Goal: Transaction & Acquisition: Purchase product/service

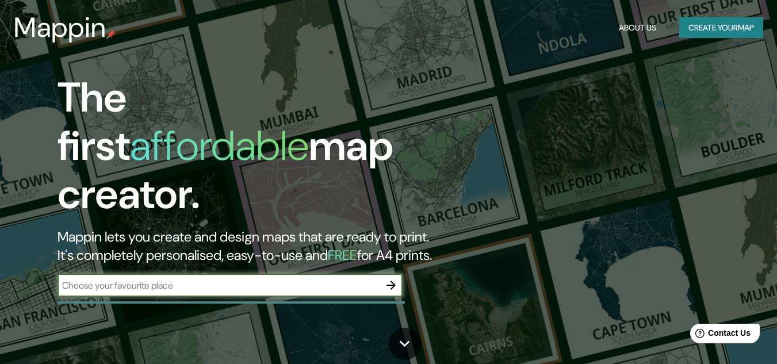
click at [391, 278] on icon "button" at bounding box center [391, 285] width 14 height 14
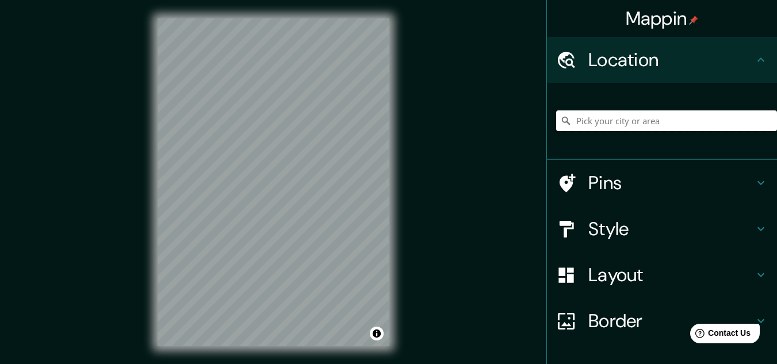
click at [593, 123] on input "Pick your city or area" at bounding box center [666, 120] width 221 height 21
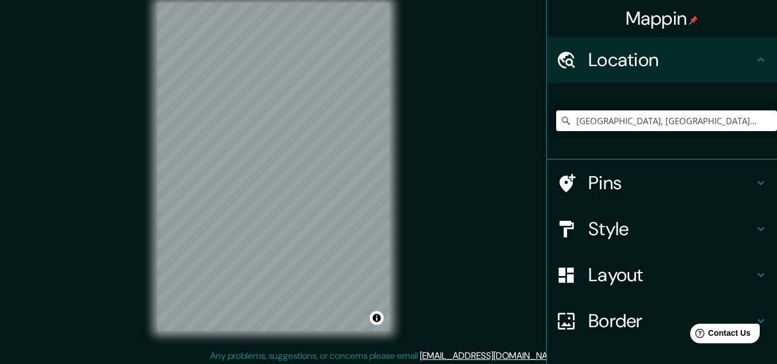
scroll to position [19, 0]
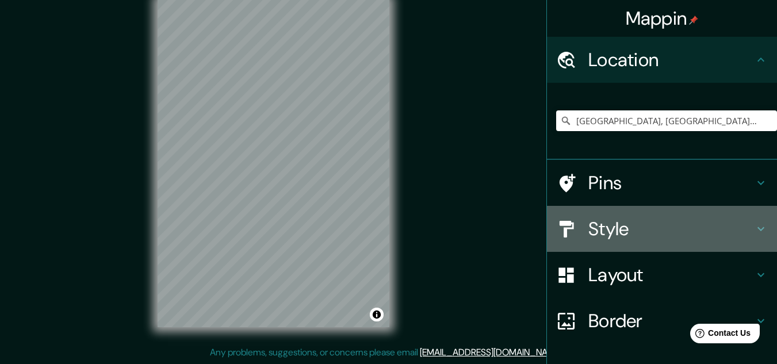
click at [595, 218] on h4 "Style" at bounding box center [672, 228] width 166 height 23
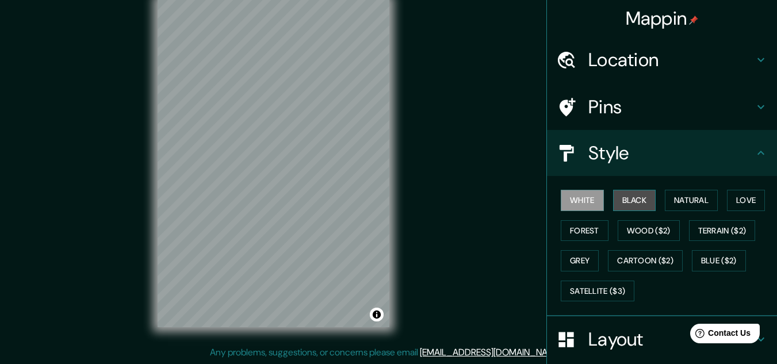
click at [636, 206] on button "Black" at bounding box center [634, 200] width 43 height 21
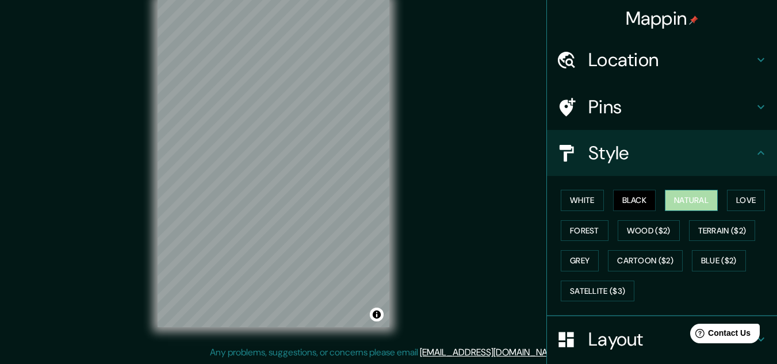
click at [667, 204] on button "Natural" at bounding box center [691, 200] width 53 height 21
click at [740, 197] on button "Love" at bounding box center [746, 200] width 38 height 21
click at [694, 198] on button "Natural" at bounding box center [691, 200] width 53 height 21
click at [588, 233] on button "Forest" at bounding box center [585, 230] width 48 height 21
click at [688, 198] on button "Natural" at bounding box center [691, 200] width 53 height 21
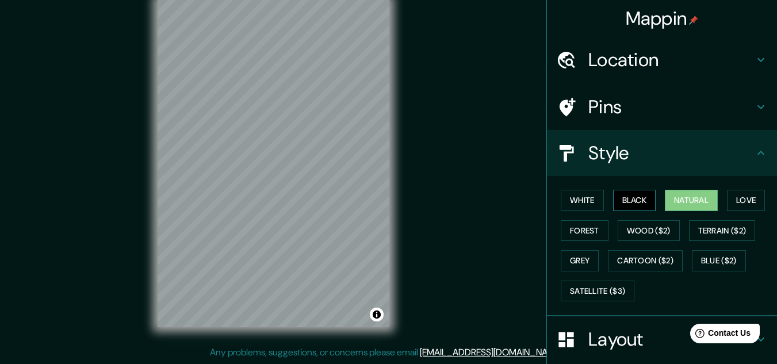
click at [624, 205] on button "Black" at bounding box center [634, 200] width 43 height 21
click at [586, 203] on button "White" at bounding box center [582, 200] width 43 height 21
click at [495, 139] on div "Mappin Location Lima, Provincia de Lima, Perú Pins Style White Black Natural Lo…" at bounding box center [388, 172] width 777 height 383
drag, startPoint x: 497, startPoint y: 141, endPoint x: 511, endPoint y: 190, distance: 51.4
click at [497, 204] on div "Mappin Location Lima, Provincia de Lima, Perú Pins Style White Black Natural Lo…" at bounding box center [388, 172] width 777 height 383
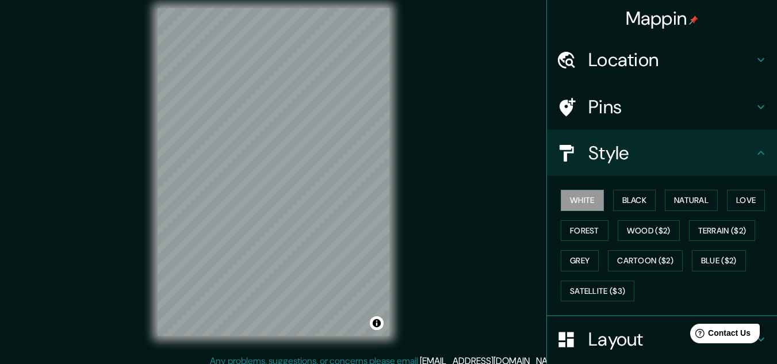
scroll to position [0, 0]
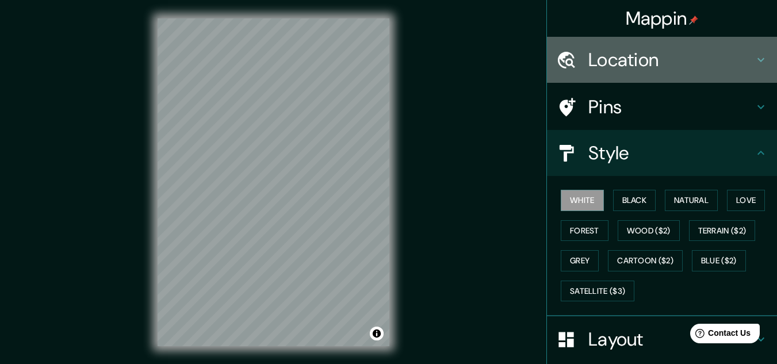
click at [704, 56] on h4 "Location" at bounding box center [672, 59] width 166 height 23
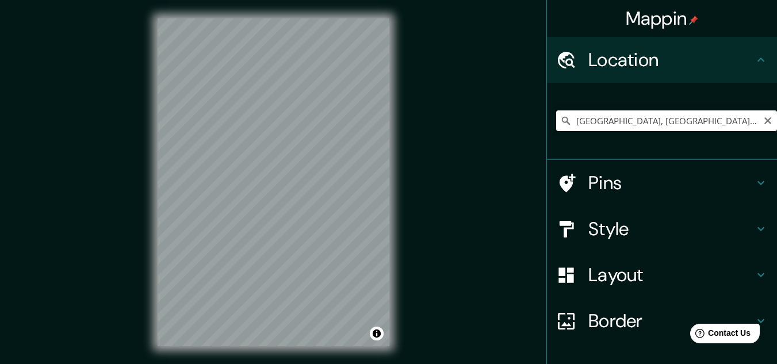
click at [690, 125] on input "[GEOGRAPHIC_DATA], [GEOGRAPHIC_DATA], [GEOGRAPHIC_DATA]" at bounding box center [666, 120] width 221 height 21
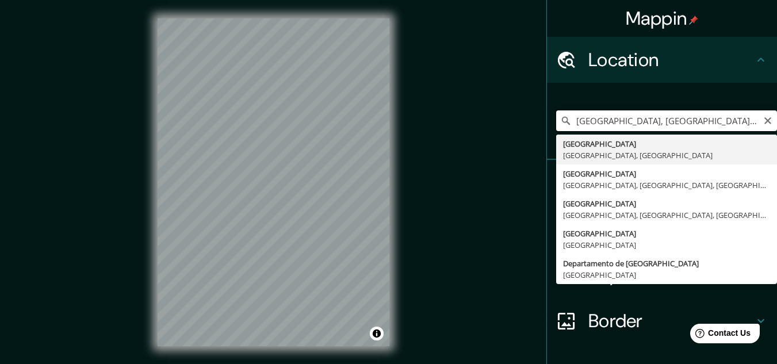
type input "[GEOGRAPHIC_DATA], [GEOGRAPHIC_DATA], [GEOGRAPHIC_DATA]"
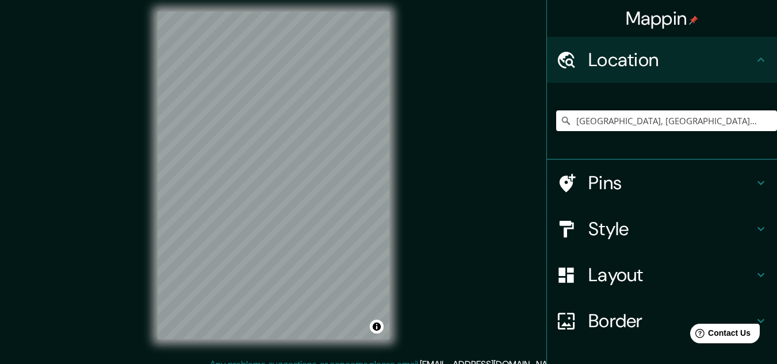
scroll to position [19, 0]
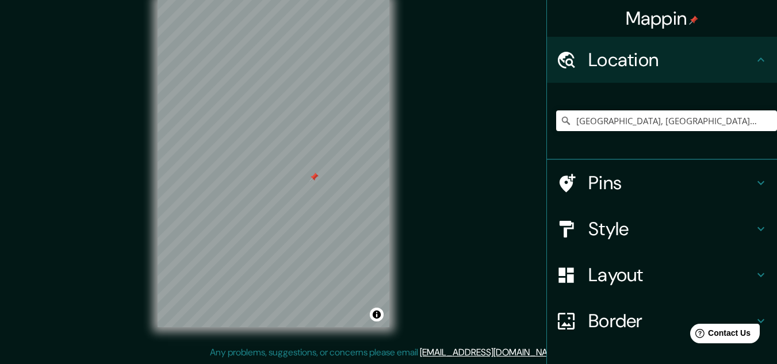
drag, startPoint x: 316, startPoint y: 181, endPoint x: 315, endPoint y: 171, distance: 9.4
click at [315, 173] on div at bounding box center [314, 177] width 9 height 9
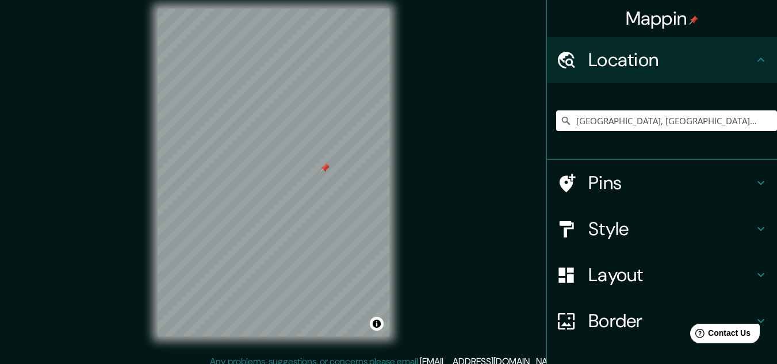
scroll to position [8, 0]
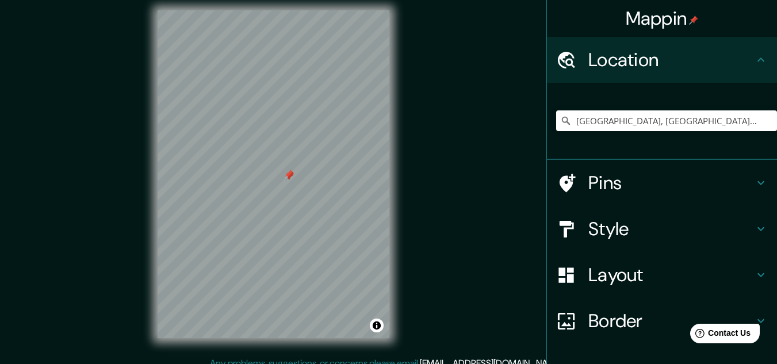
click at [602, 219] on h4 "Style" at bounding box center [672, 228] width 166 height 23
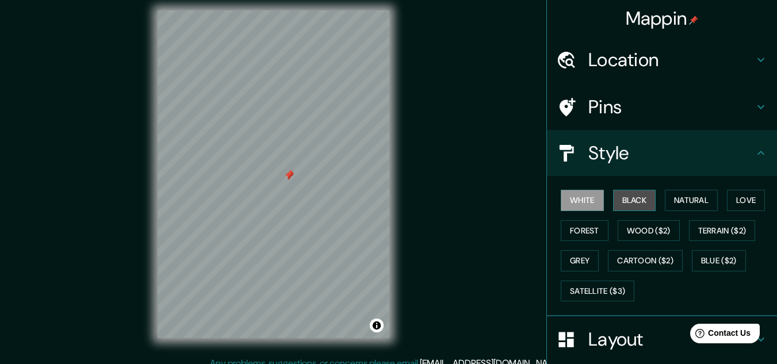
click at [625, 201] on button "Black" at bounding box center [634, 200] width 43 height 21
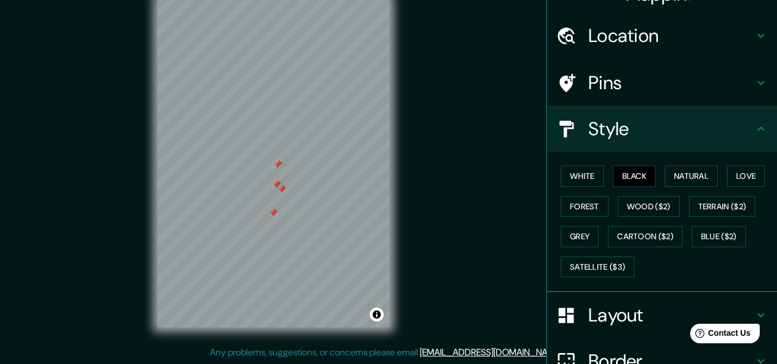
scroll to position [0, 0]
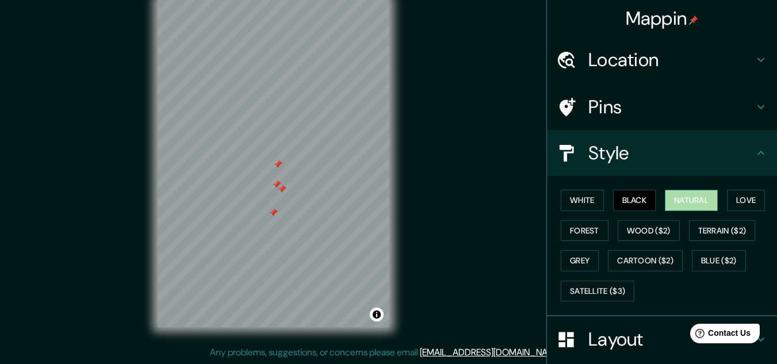
click at [685, 199] on button "Natural" at bounding box center [691, 200] width 53 height 21
click at [740, 198] on button "Love" at bounding box center [746, 200] width 38 height 21
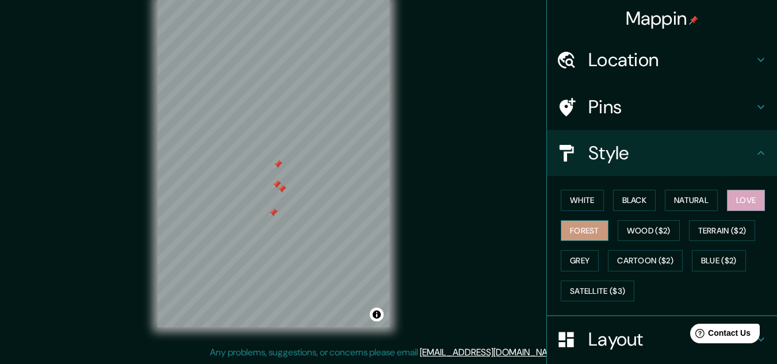
click at [593, 234] on button "Forest" at bounding box center [585, 230] width 48 height 21
click at [639, 235] on button "Wood ($2)" at bounding box center [649, 230] width 62 height 21
click at [566, 229] on button "Forest" at bounding box center [585, 230] width 48 height 21
click at [644, 240] on button "Wood ($2)" at bounding box center [649, 230] width 62 height 21
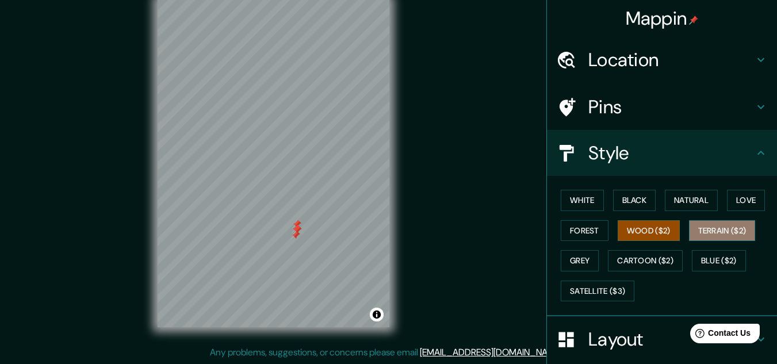
click at [692, 236] on button "Terrain ($2)" at bounding box center [722, 230] width 67 height 21
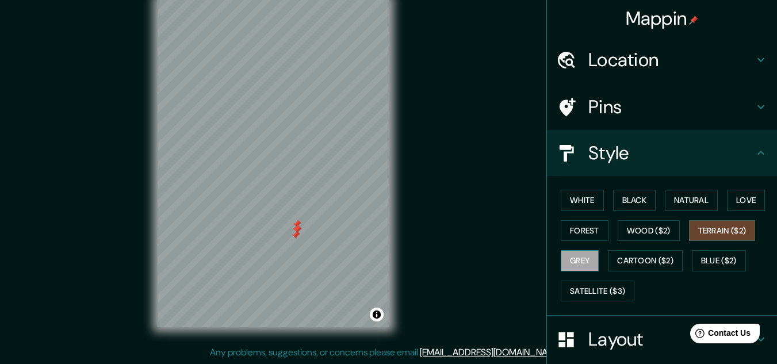
click at [561, 258] on button "Grey" at bounding box center [580, 260] width 38 height 21
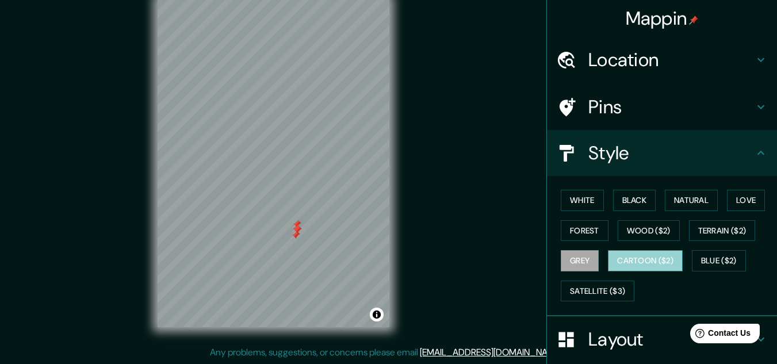
click at [614, 265] on button "Cartoon ($2)" at bounding box center [645, 260] width 75 height 21
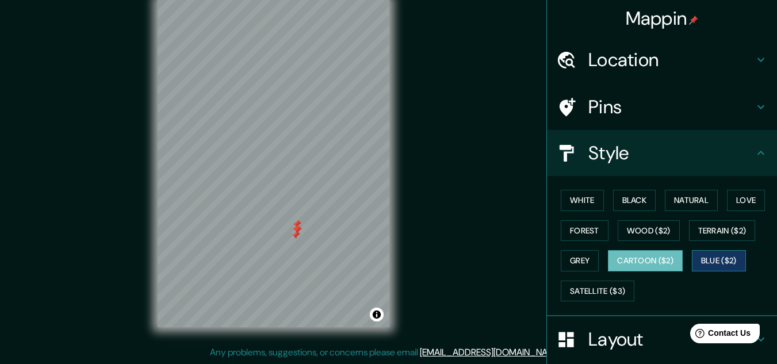
click at [705, 262] on button "Blue ($2)" at bounding box center [719, 260] width 54 height 21
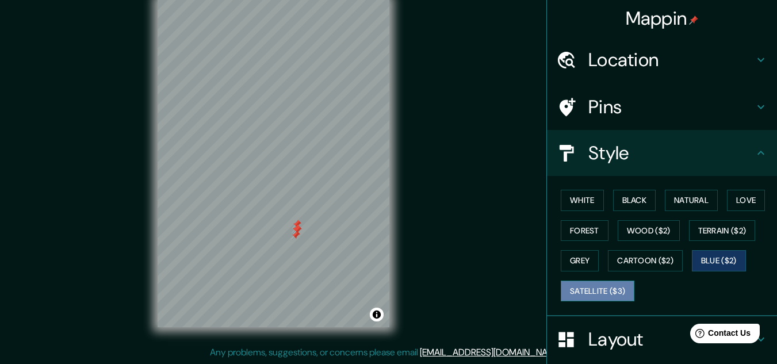
click at [587, 296] on button "Satellite ($3)" at bounding box center [598, 291] width 74 height 21
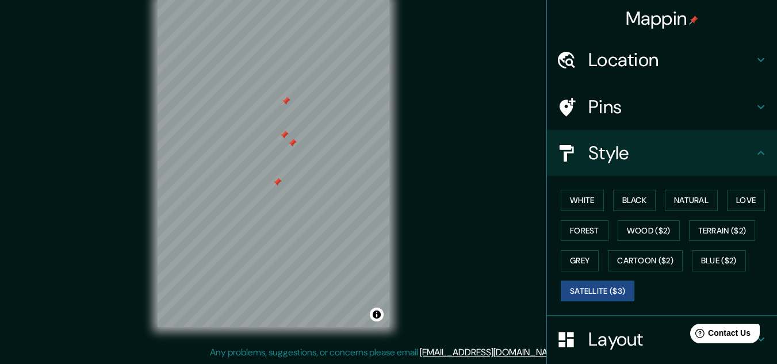
click at [289, 143] on div at bounding box center [292, 143] width 9 height 9
click at [284, 135] on div at bounding box center [285, 135] width 9 height 9
click at [284, 135] on div at bounding box center [284, 135] width 9 height 9
click at [288, 105] on div at bounding box center [285, 101] width 9 height 9
click at [280, 183] on div at bounding box center [282, 182] width 9 height 9
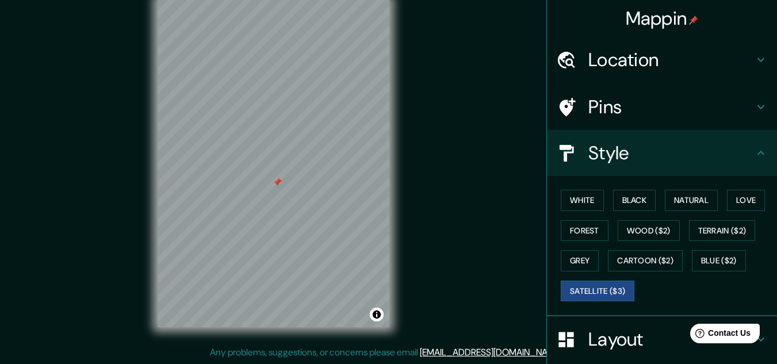
click at [277, 181] on div at bounding box center [277, 182] width 9 height 9
click at [626, 205] on button "Black" at bounding box center [634, 200] width 43 height 21
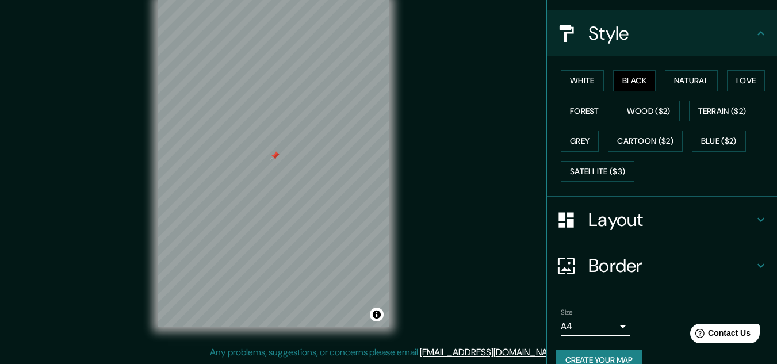
scroll to position [140, 0]
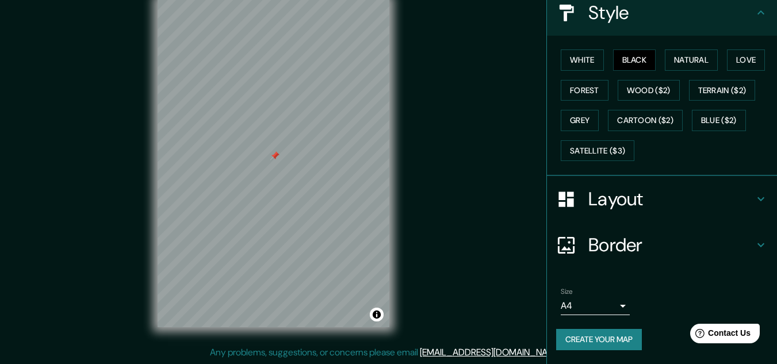
click at [609, 304] on body "Mappin Location Lima, Provincia de Lima, Perú Lima Provincia de Lima, Perú Lima…" at bounding box center [388, 163] width 777 height 364
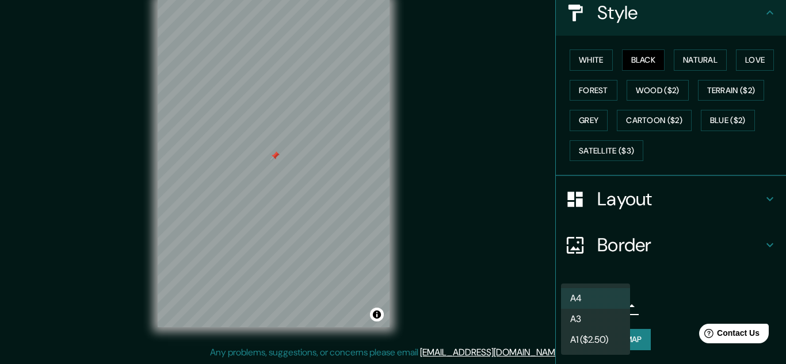
click at [595, 318] on li "A3" at bounding box center [595, 319] width 69 height 21
type input "a4"
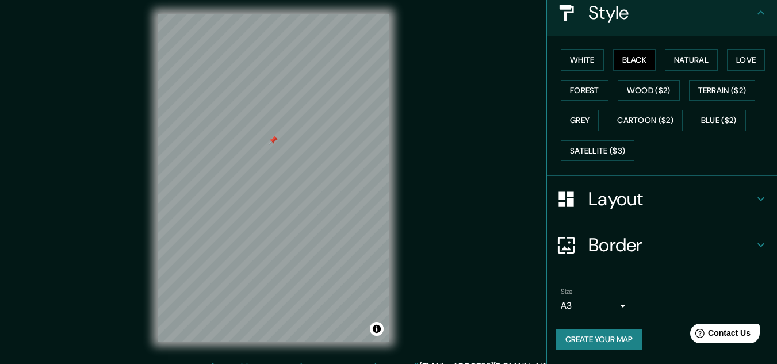
scroll to position [0, 0]
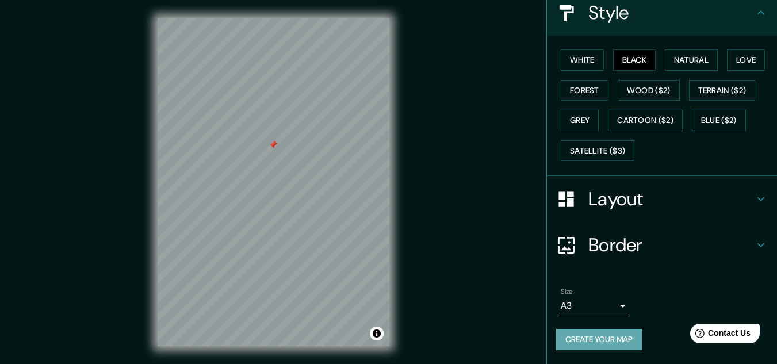
click at [616, 343] on button "Create your map" at bounding box center [599, 339] width 86 height 21
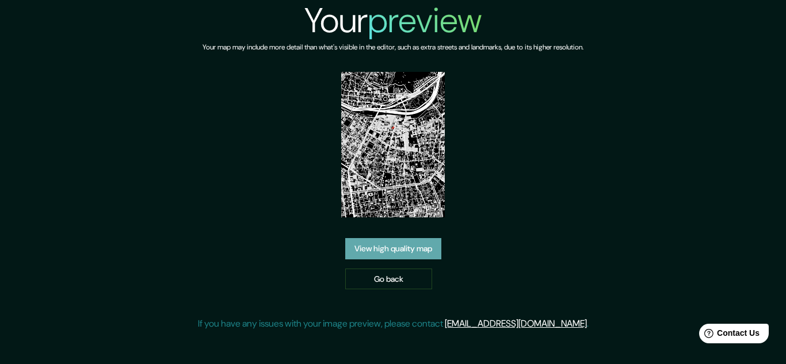
click at [425, 240] on link "View high quality map" at bounding box center [393, 248] width 96 height 21
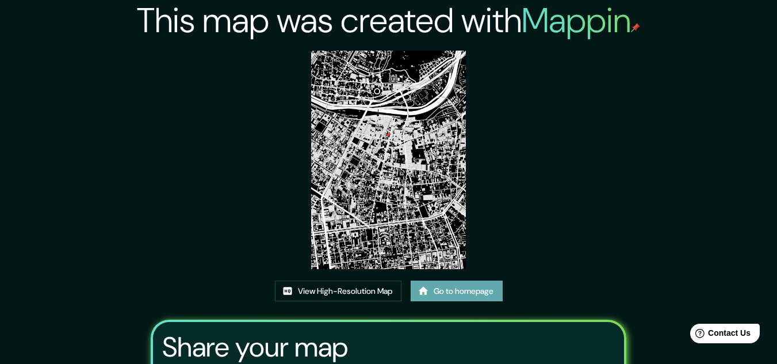
click at [426, 296] on icon at bounding box center [424, 291] width 12 height 12
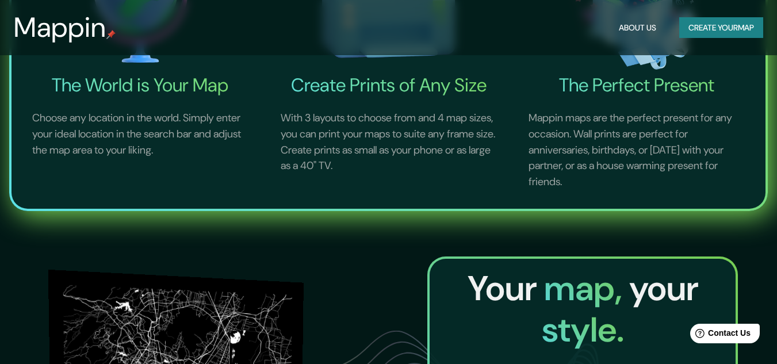
scroll to position [288, 0]
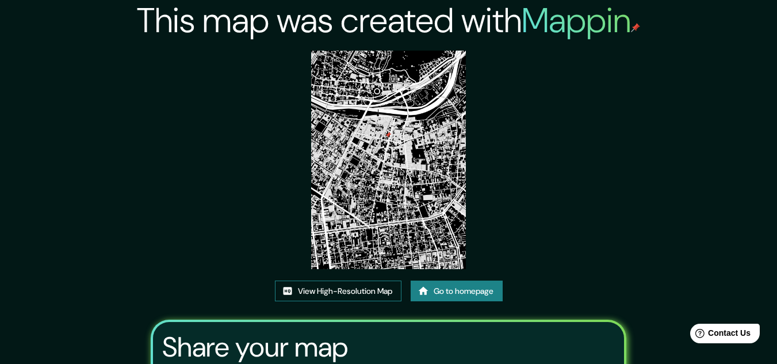
click at [354, 289] on link "View High-Resolution Map" at bounding box center [338, 291] width 127 height 21
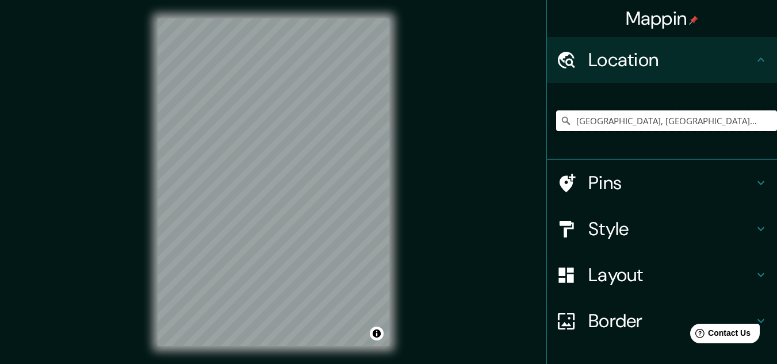
click at [711, 124] on input "Lima, Provincia de Lima, Perú" at bounding box center [666, 120] width 221 height 21
click at [634, 117] on input "[GEOGRAPHIC_DATA], [GEOGRAPHIC_DATA], [GEOGRAPHIC_DATA]" at bounding box center [666, 120] width 221 height 21
click at [717, 122] on input "[GEOGRAPHIC_DATA], [GEOGRAPHIC_DATA], [GEOGRAPHIC_DATA]" at bounding box center [666, 120] width 221 height 21
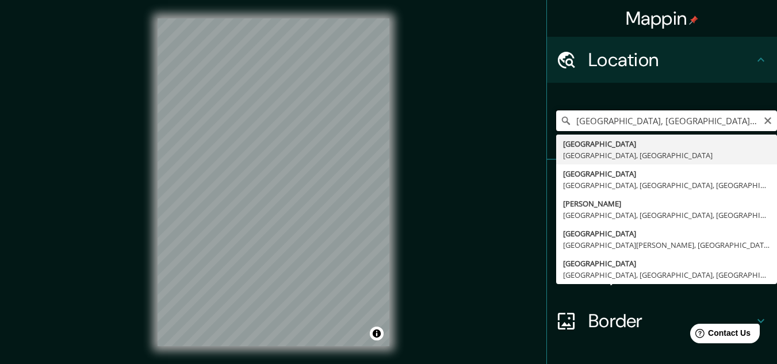
type input "[GEOGRAPHIC_DATA], [GEOGRAPHIC_DATA], [GEOGRAPHIC_DATA]"
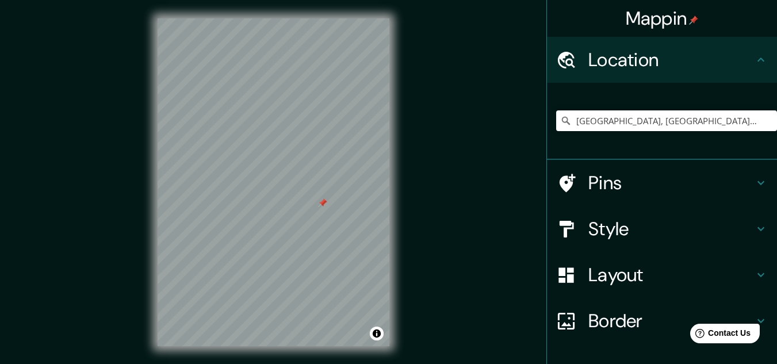
click at [323, 204] on div at bounding box center [322, 202] width 9 height 9
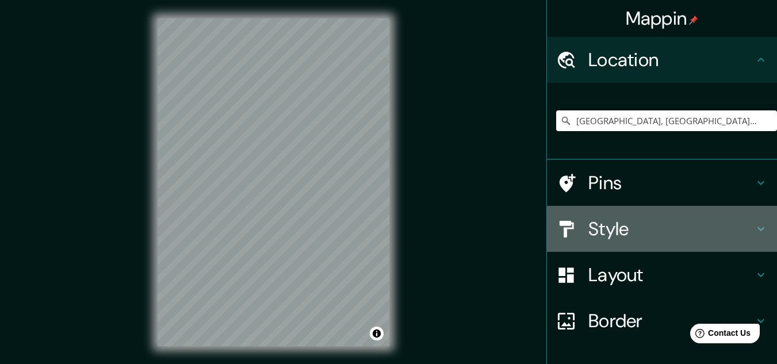
click at [646, 236] on h4 "Style" at bounding box center [672, 228] width 166 height 23
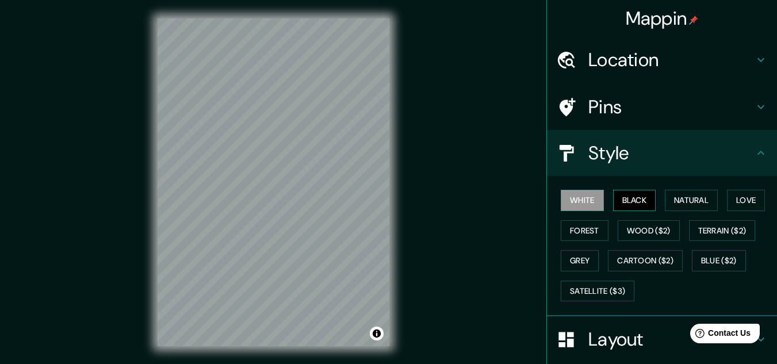
click at [613, 203] on button "Black" at bounding box center [634, 200] width 43 height 21
click at [677, 204] on button "Natural" at bounding box center [691, 200] width 53 height 21
click at [624, 199] on button "Black" at bounding box center [634, 200] width 43 height 21
click at [583, 199] on button "White" at bounding box center [582, 200] width 43 height 21
click at [638, 200] on button "Black" at bounding box center [634, 200] width 43 height 21
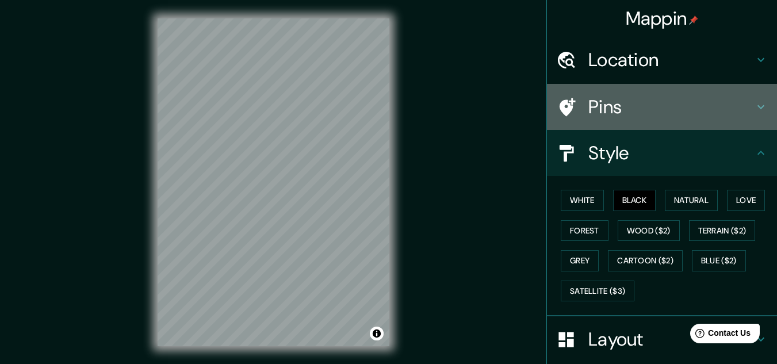
click at [665, 97] on h4 "Pins" at bounding box center [672, 107] width 166 height 23
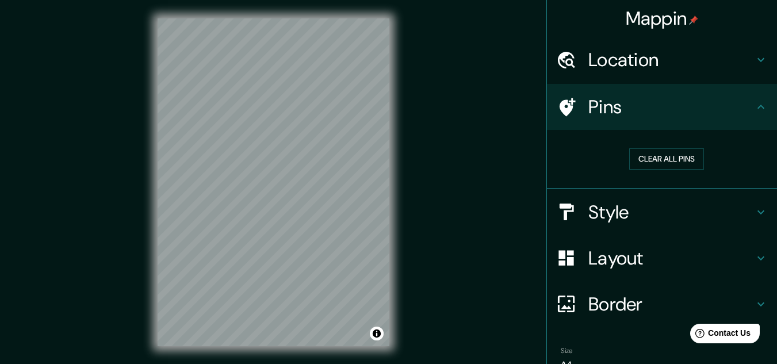
click at [655, 109] on h4 "Pins" at bounding box center [672, 107] width 166 height 23
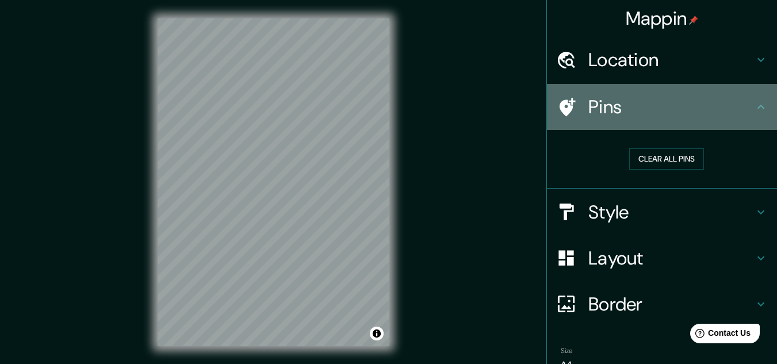
click at [758, 106] on icon at bounding box center [761, 107] width 14 height 14
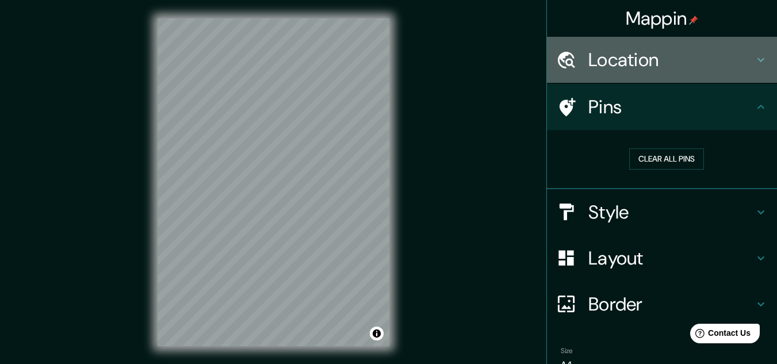
click at [757, 62] on icon at bounding box center [761, 60] width 14 height 14
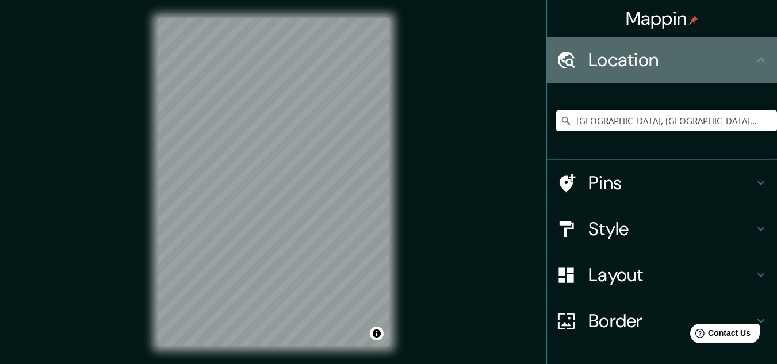
click at [757, 62] on icon at bounding box center [761, 60] width 14 height 14
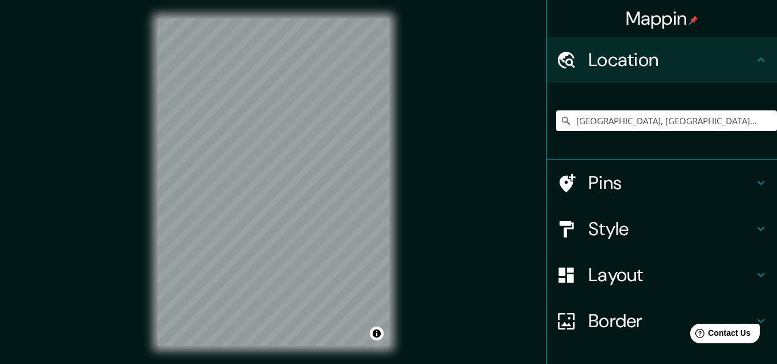
click at [757, 176] on icon at bounding box center [761, 183] width 14 height 14
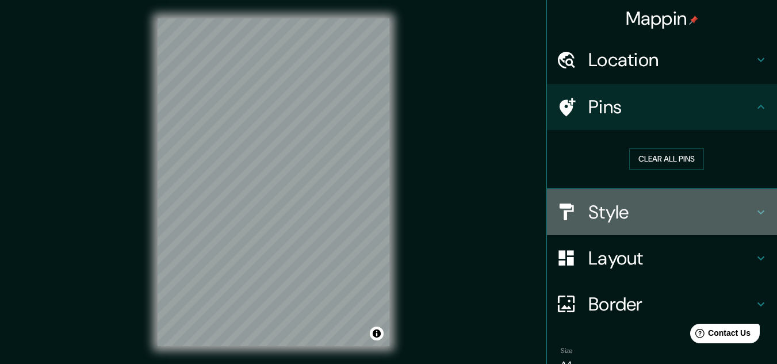
click at [754, 209] on icon at bounding box center [761, 212] width 14 height 14
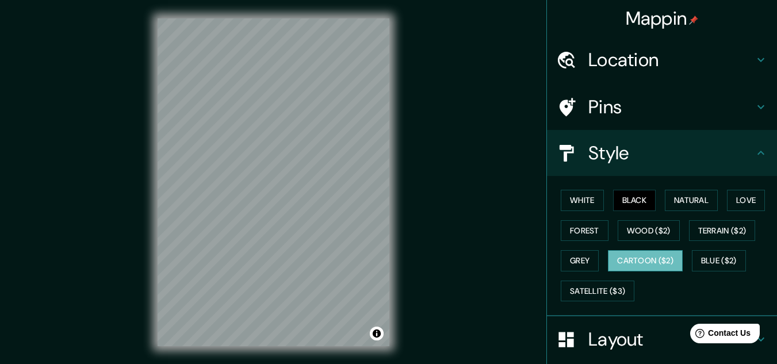
click at [643, 256] on button "Cartoon ($2)" at bounding box center [645, 260] width 75 height 21
click at [637, 203] on button "Black" at bounding box center [634, 200] width 43 height 21
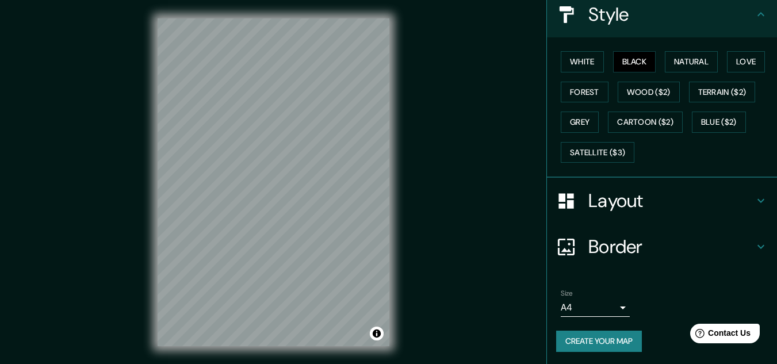
scroll to position [140, 0]
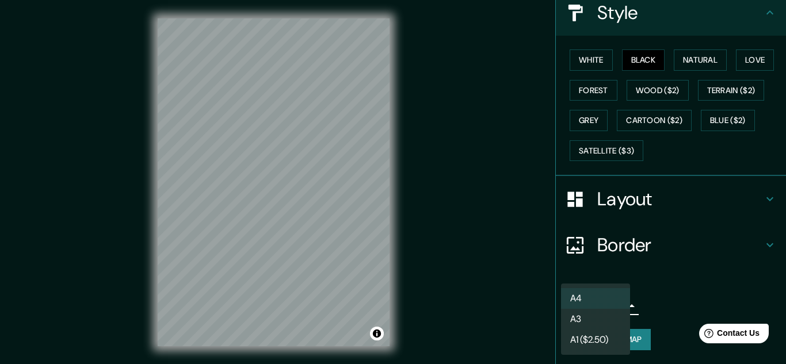
click at [606, 303] on body "Mappin Location Lima, Provincia de Lima, Perú Pins Style White Black Natural Lo…" at bounding box center [393, 182] width 786 height 364
click at [587, 311] on li "A3" at bounding box center [595, 319] width 69 height 21
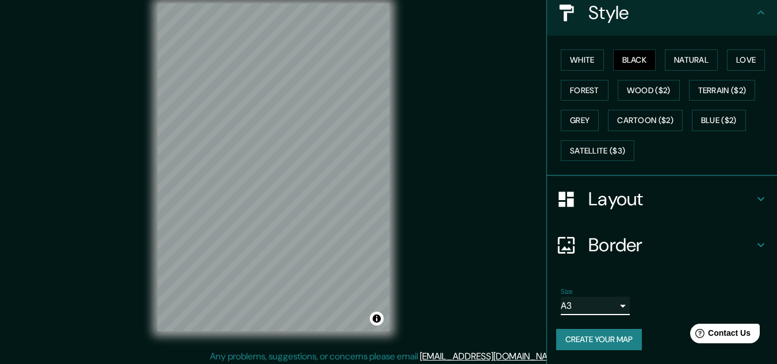
scroll to position [19, 0]
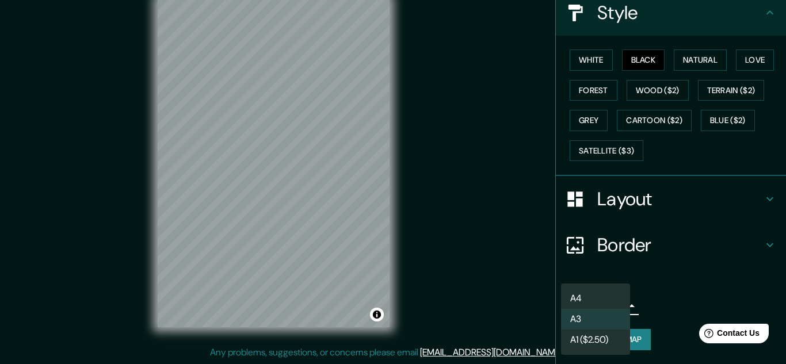
click at [608, 301] on body "Mappin Location Lima, Provincia de Lima, Perú Pins Style White Black Natural Lo…" at bounding box center [393, 163] width 786 height 364
click at [590, 298] on li "A4" at bounding box center [595, 298] width 69 height 21
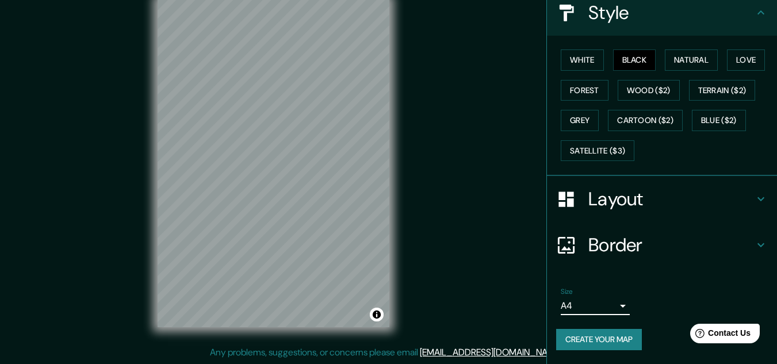
click at [618, 338] on button "Create your map" at bounding box center [599, 339] width 86 height 21
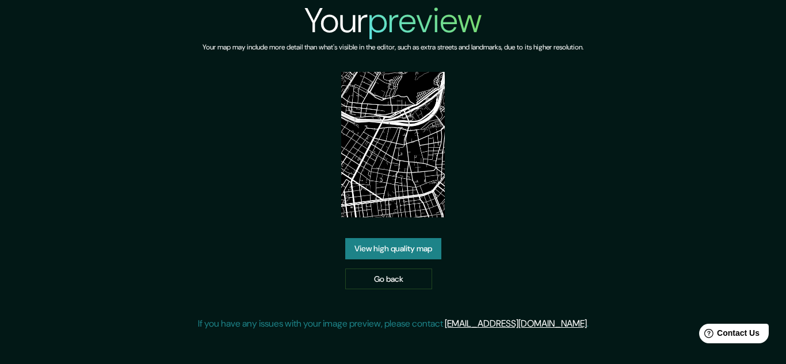
click at [383, 165] on img at bounding box center [392, 145] width 103 height 146
click at [405, 247] on link "View high quality map" at bounding box center [393, 248] width 96 height 21
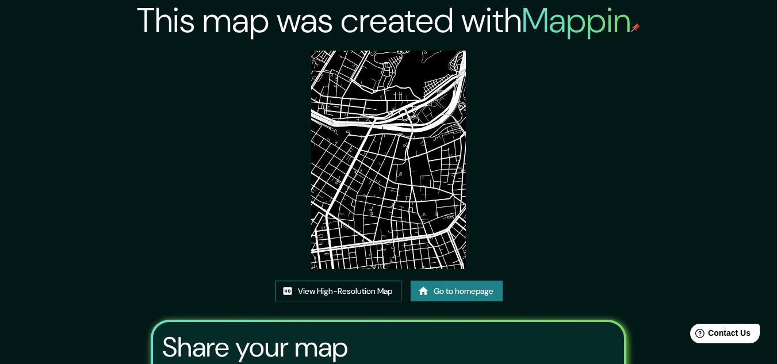
click at [371, 293] on link "View High-Resolution Map" at bounding box center [338, 291] width 127 height 21
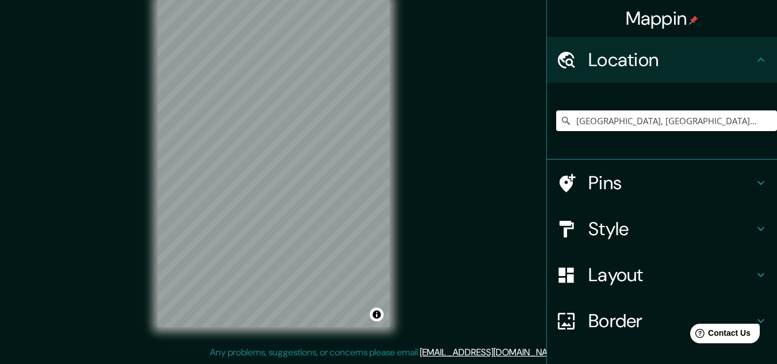
click at [711, 126] on input "[GEOGRAPHIC_DATA], [GEOGRAPHIC_DATA], [GEOGRAPHIC_DATA]" at bounding box center [666, 120] width 221 height 21
click at [712, 125] on input "[GEOGRAPHIC_DATA], [GEOGRAPHIC_DATA], [GEOGRAPHIC_DATA]" at bounding box center [666, 120] width 221 height 21
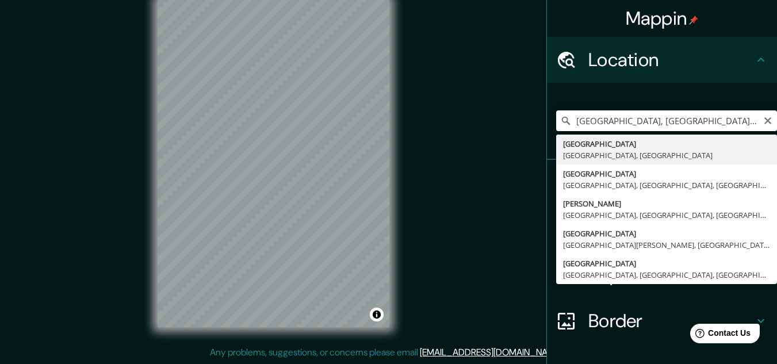
type input "Lima, Provincia de Lima, Perú"
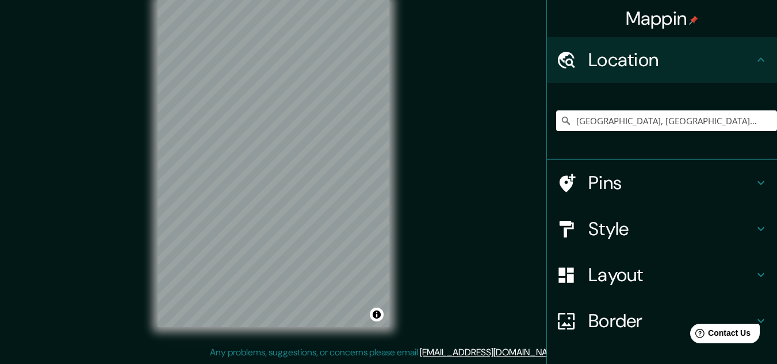
click at [624, 235] on h4 "Style" at bounding box center [672, 228] width 166 height 23
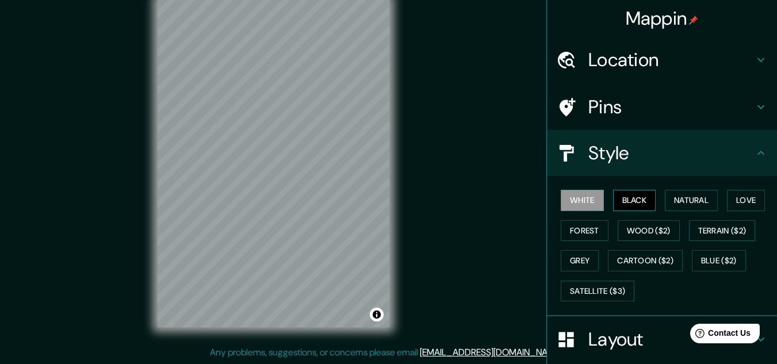
click at [650, 203] on div "White Black Natural Love Forest Wood ($2) Terrain ($2) Grey Cartoon ($2) Blue (…" at bounding box center [666, 245] width 221 height 121
click at [647, 203] on button "Black" at bounding box center [634, 200] width 43 height 21
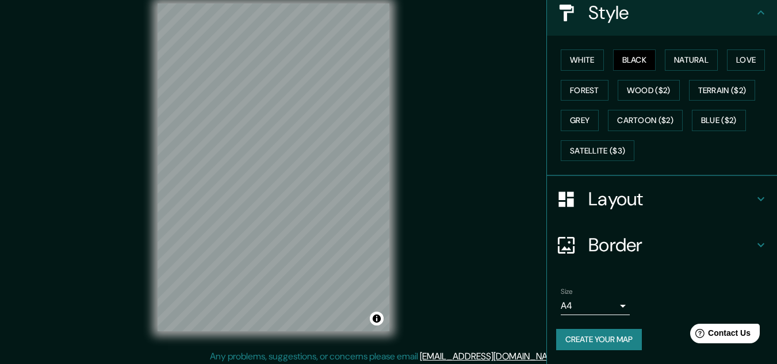
scroll to position [19, 0]
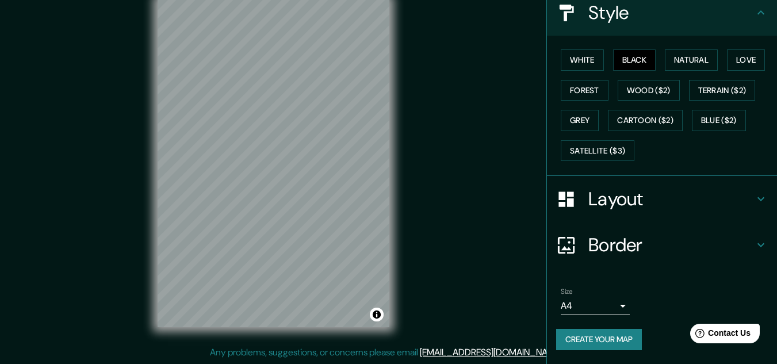
click at [600, 307] on body "Mappin Location Lima, Provincia de Lima, Perú Pins Style White Black Natural Lo…" at bounding box center [388, 163] width 777 height 364
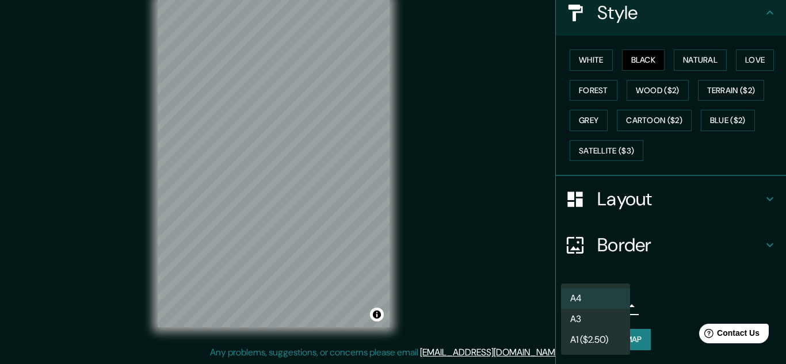
click at [598, 318] on li "A3" at bounding box center [595, 319] width 69 height 21
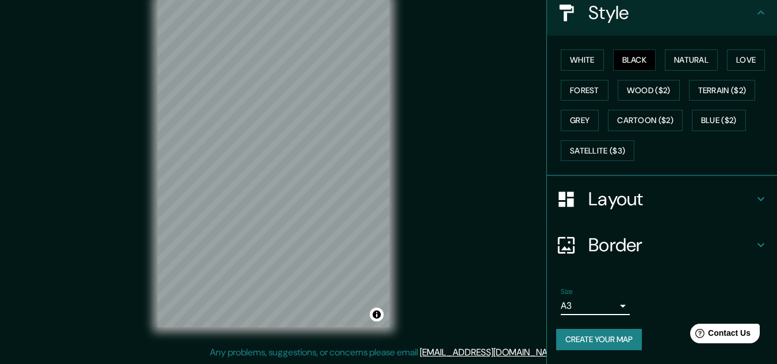
click at [597, 341] on button "Create your map" at bounding box center [599, 339] width 86 height 21
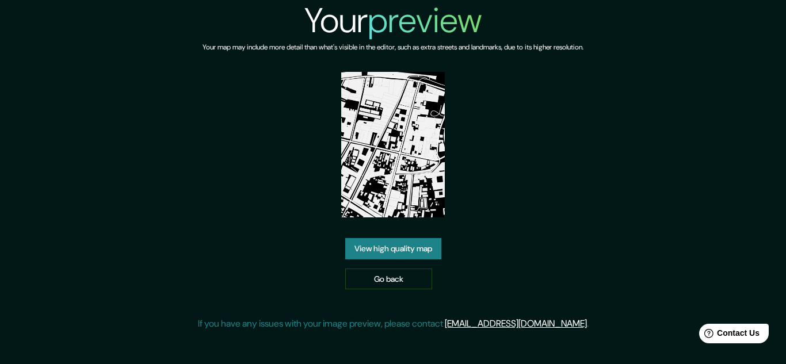
click at [396, 241] on link "View high quality map" at bounding box center [393, 248] width 96 height 21
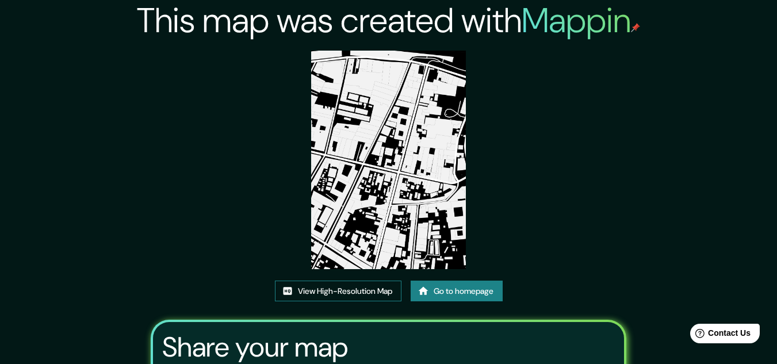
click at [379, 285] on link "View High-Resolution Map" at bounding box center [338, 291] width 127 height 21
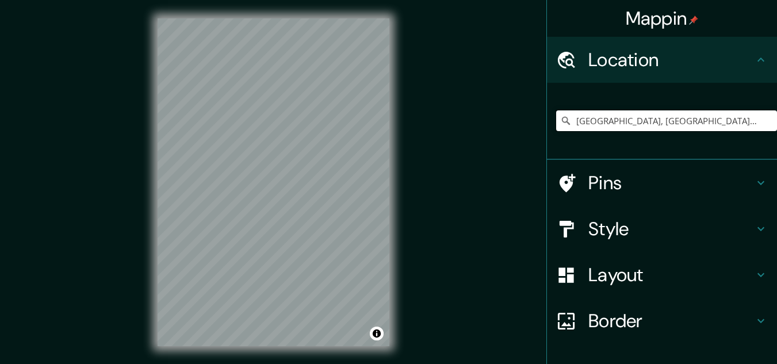
scroll to position [19, 0]
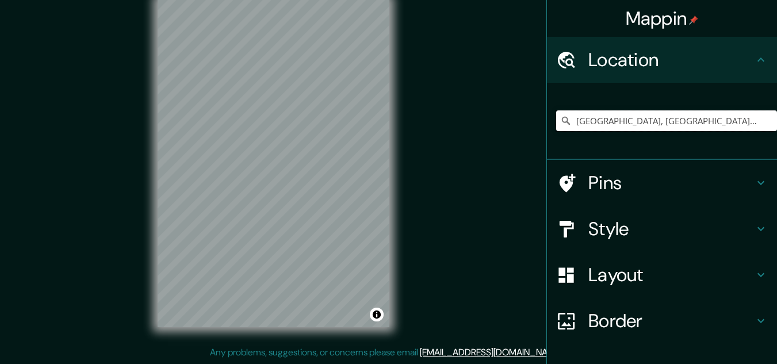
click at [637, 121] on input "[GEOGRAPHIC_DATA], [GEOGRAPHIC_DATA], [GEOGRAPHIC_DATA]" at bounding box center [666, 120] width 221 height 21
click at [710, 124] on input "[GEOGRAPHIC_DATA], [GEOGRAPHIC_DATA], [GEOGRAPHIC_DATA]" at bounding box center [666, 120] width 221 height 21
click at [712, 124] on input "[GEOGRAPHIC_DATA], [GEOGRAPHIC_DATA], [GEOGRAPHIC_DATA]" at bounding box center [666, 120] width 221 height 21
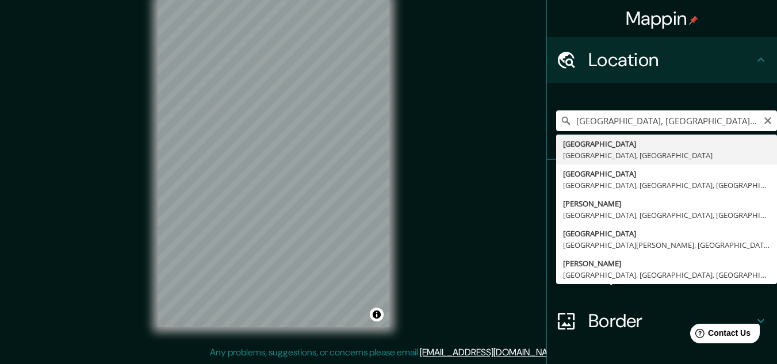
type input "[GEOGRAPHIC_DATA], [GEOGRAPHIC_DATA], [GEOGRAPHIC_DATA]"
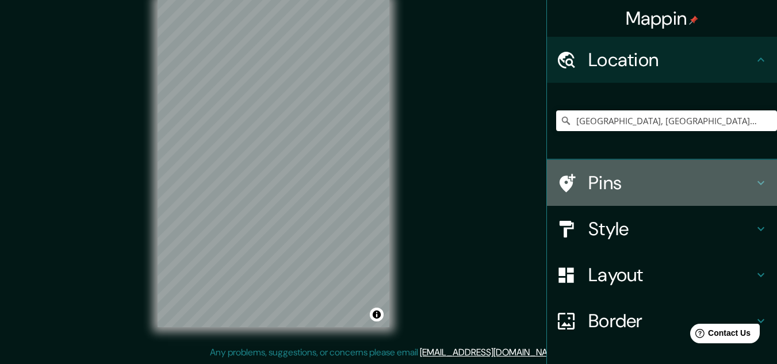
click at [681, 178] on h4 "Pins" at bounding box center [672, 182] width 166 height 23
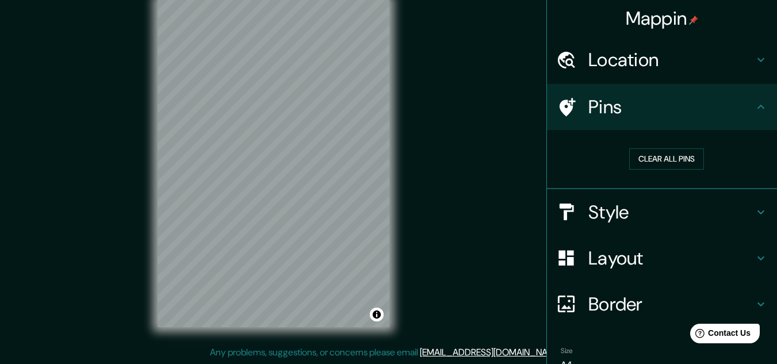
click at [643, 216] on h4 "Style" at bounding box center [672, 212] width 166 height 23
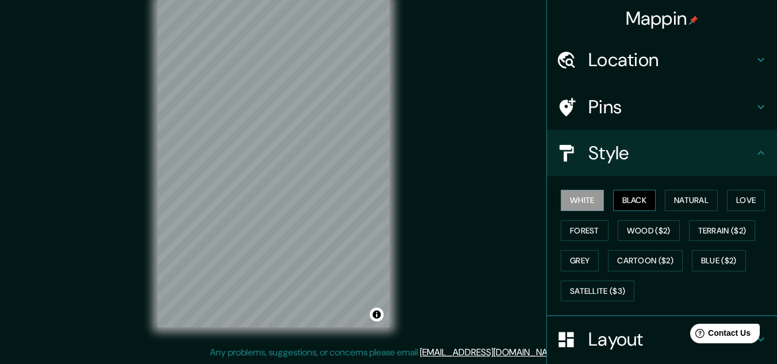
click at [632, 201] on button "Black" at bounding box center [634, 200] width 43 height 21
